Goal: Navigation & Orientation: Find specific page/section

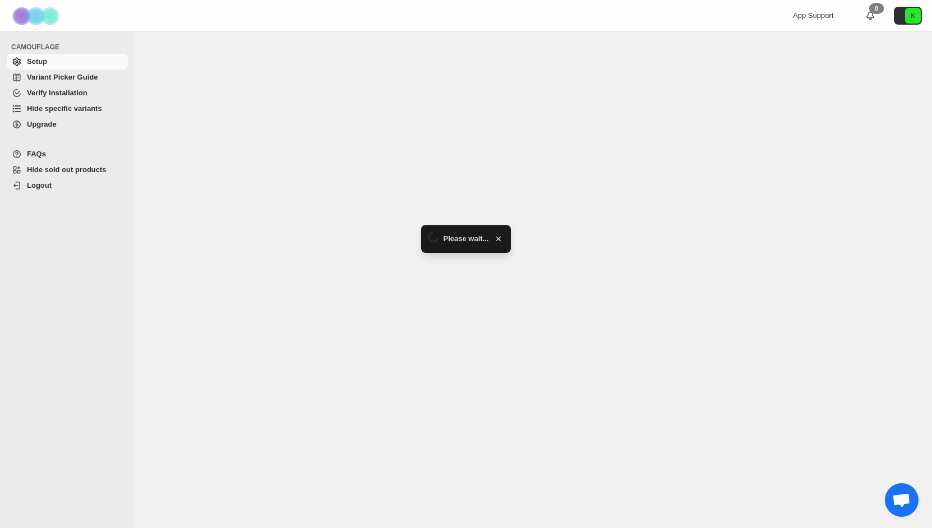
select select "******"
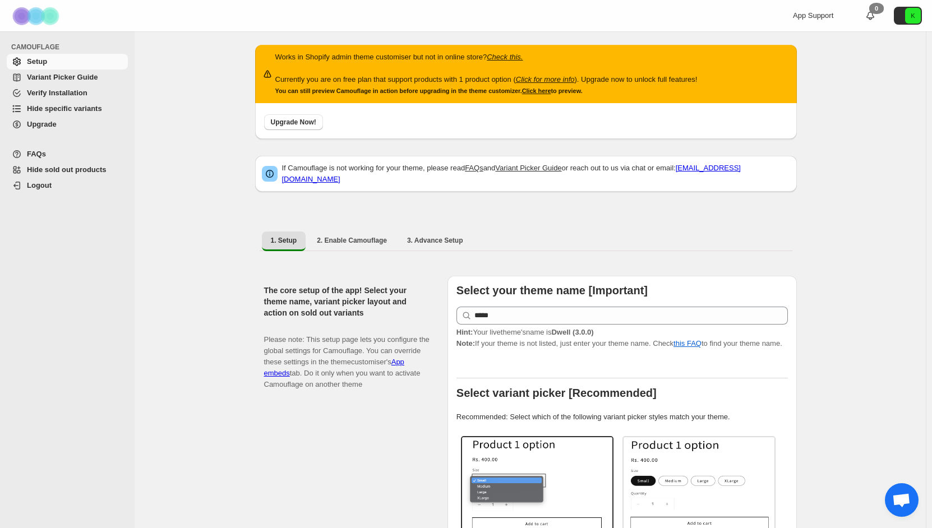
click at [73, 110] on span "Hide specific variants" at bounding box center [64, 108] width 75 height 8
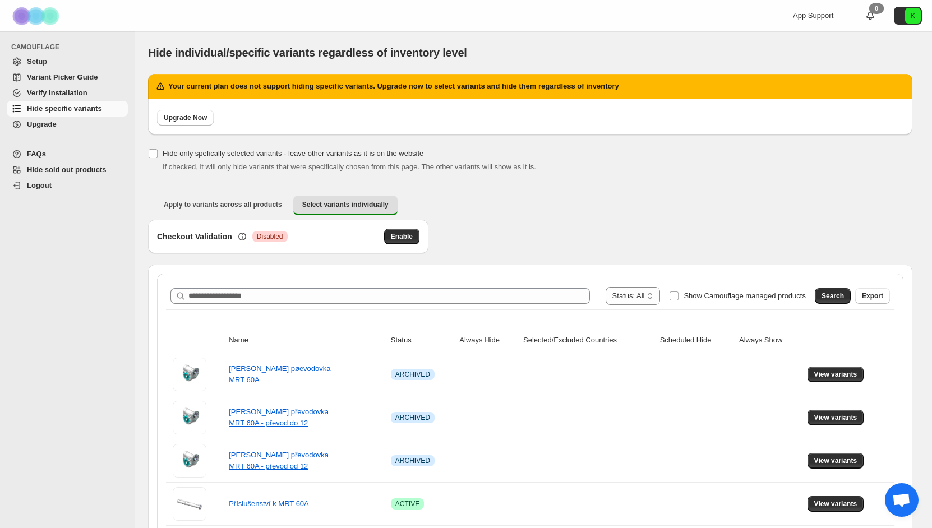
click at [58, 92] on span "Verify Installation" at bounding box center [57, 93] width 61 height 8
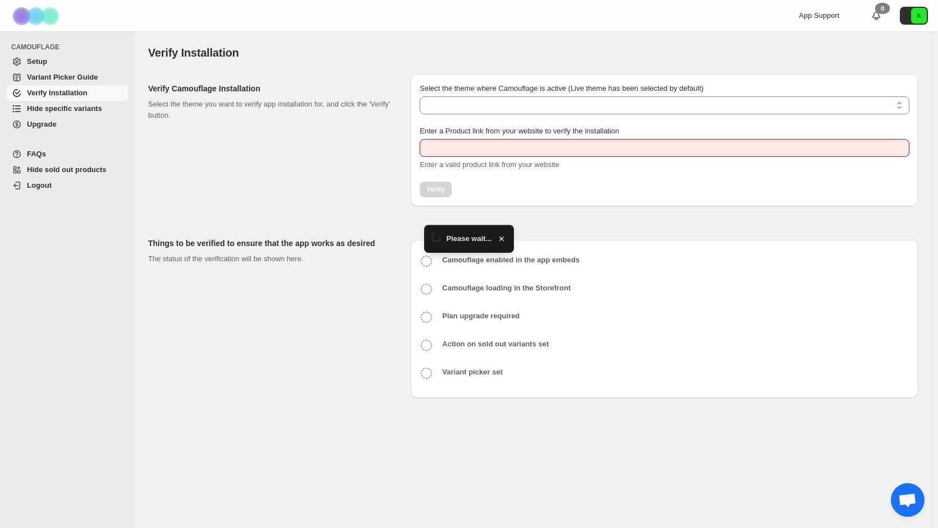
click at [66, 81] on span "Variant Picker Guide" at bounding box center [62, 77] width 71 height 8
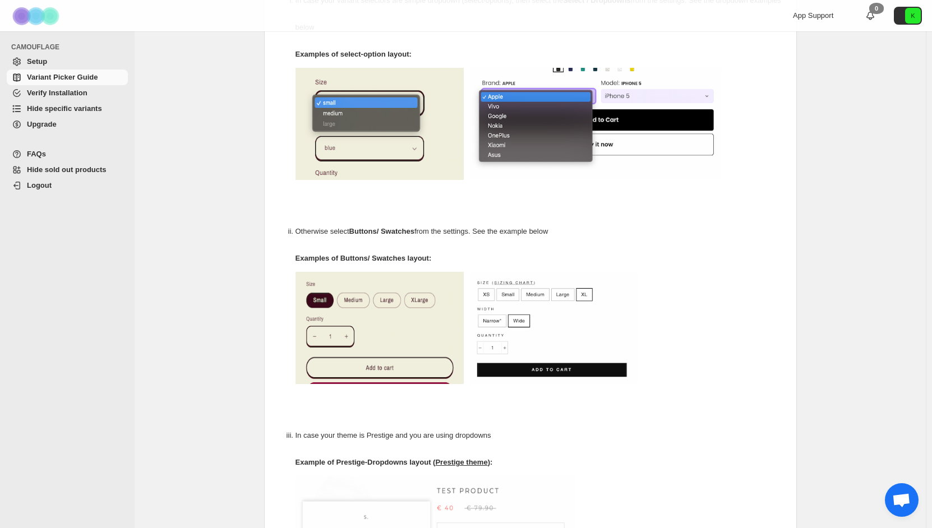
scroll to position [168, 0]
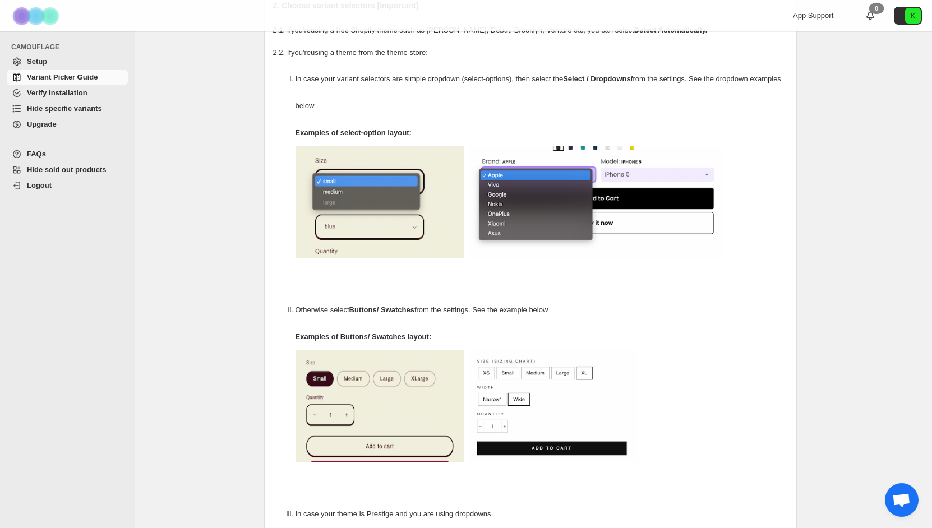
click at [45, 193] on ul "FAQs Hide sold out products Logout" at bounding box center [64, 171] width 129 height 61
click at [47, 187] on span "Logout" at bounding box center [39, 185] width 25 height 8
